Goal: Transaction & Acquisition: Purchase product/service

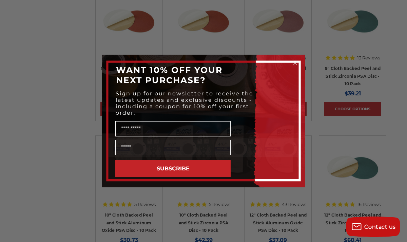
scroll to position [602, 0]
click at [294, 61] on circle "Close dialog" at bounding box center [295, 63] width 6 height 6
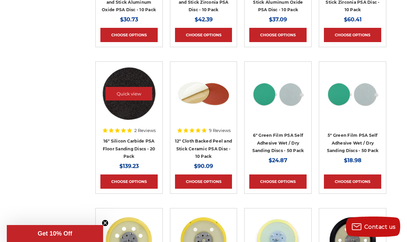
scroll to position [825, 0]
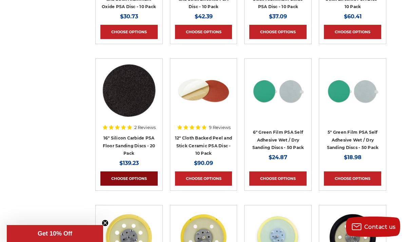
click at [125, 174] on link "Choose Options" at bounding box center [128, 178] width 57 height 14
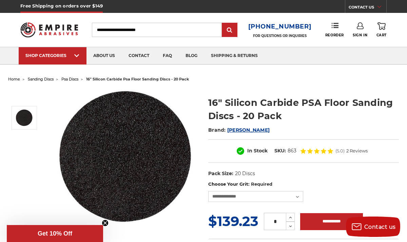
scroll to position [2, 0]
